Goal: Transaction & Acquisition: Obtain resource

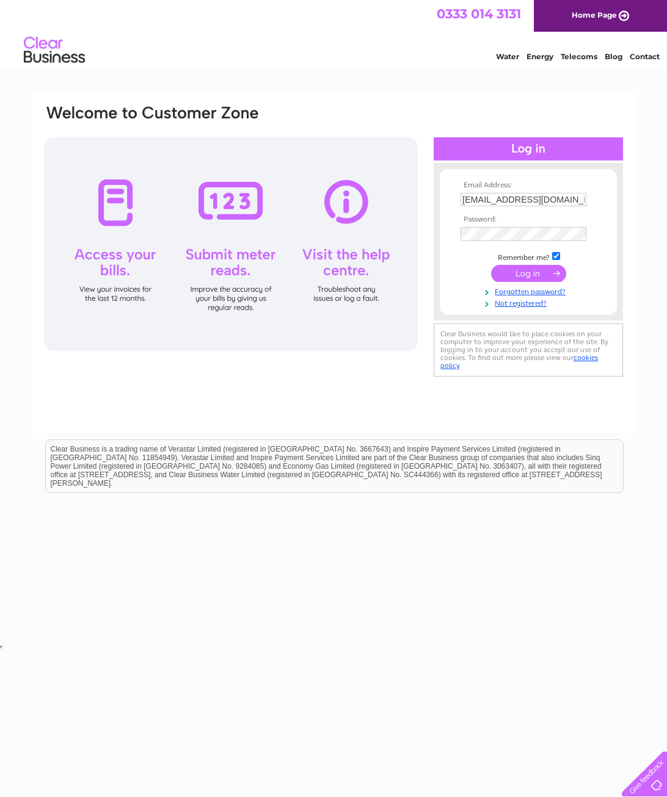
click at [524, 277] on input "submit" at bounding box center [528, 273] width 75 height 17
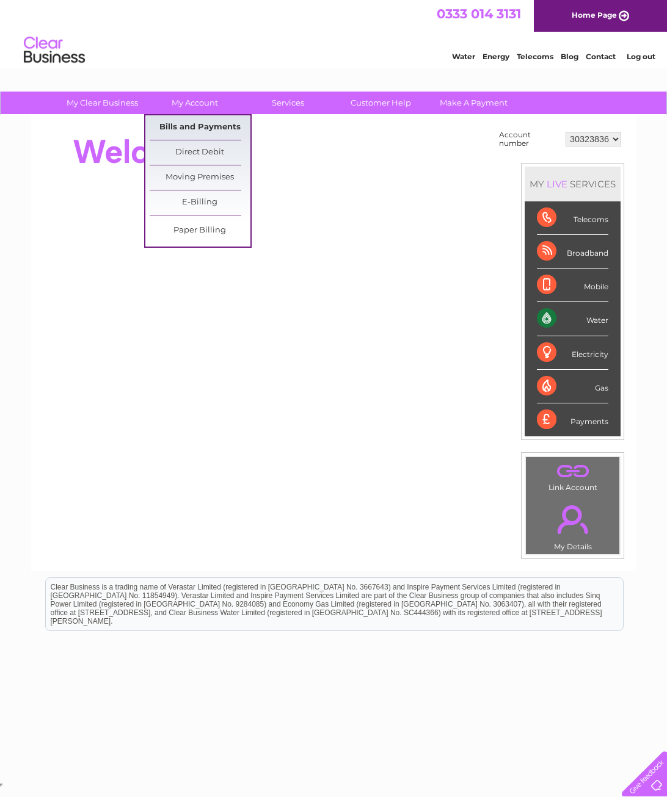
click at [192, 125] on link "Bills and Payments" at bounding box center [200, 127] width 101 height 24
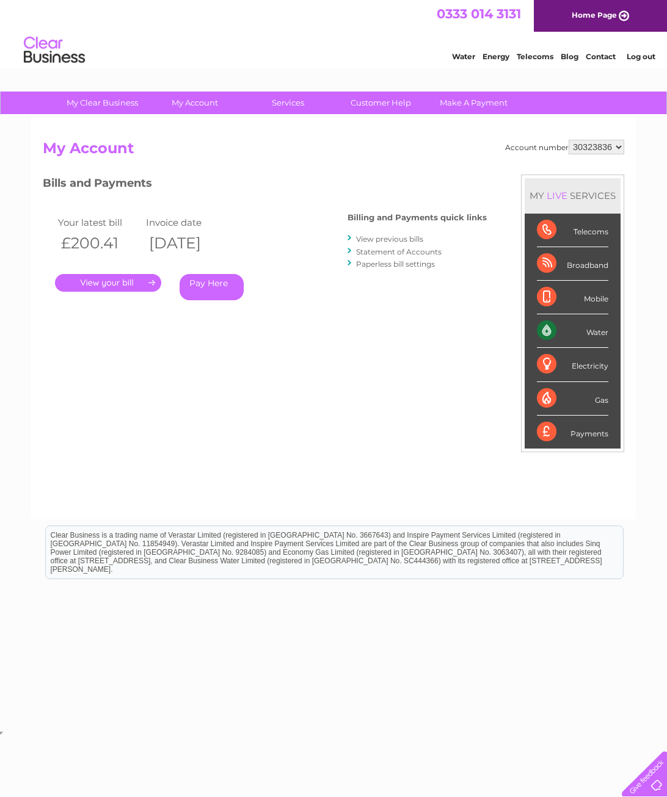
click at [115, 283] on link "." at bounding box center [108, 283] width 106 height 18
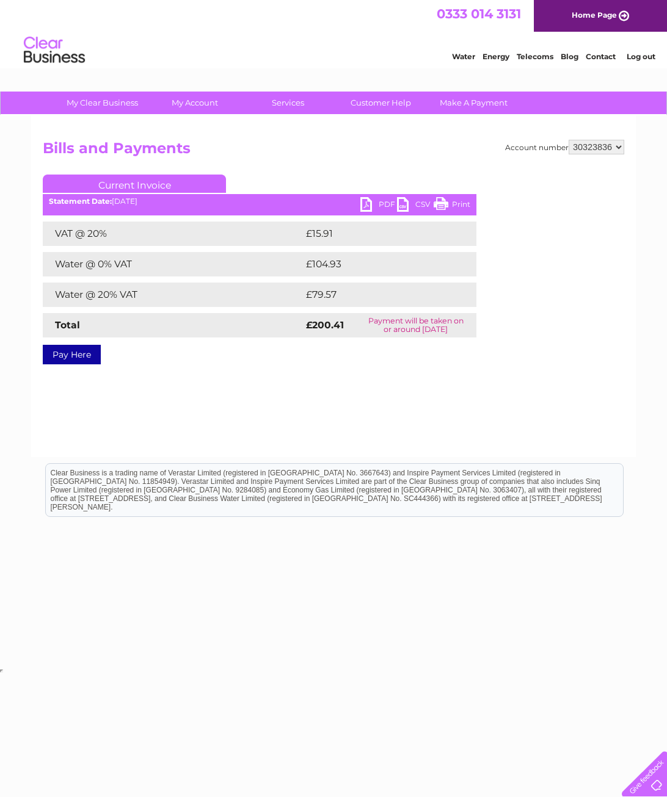
click at [367, 204] on link "PDF" at bounding box center [378, 206] width 37 height 18
click at [639, 52] on link "Log out" at bounding box center [640, 56] width 29 height 9
